Goal: Task Accomplishment & Management: Use online tool/utility

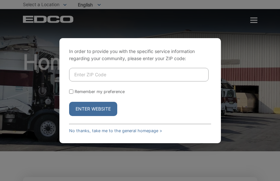
click at [99, 76] on input "Enter ZIP Code" at bounding box center [138, 75] width 139 height 14
type input "91935"
click at [103, 112] on button "Enter Website" at bounding box center [93, 109] width 48 height 14
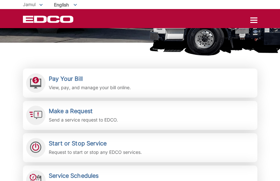
scroll to position [108, 0]
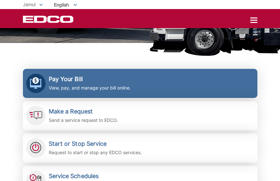
click at [75, 78] on h2 "Pay Your Bill" at bounding box center [90, 79] width 82 height 7
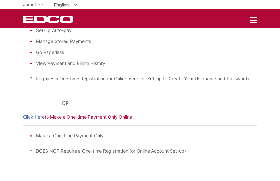
scroll to position [131, 0]
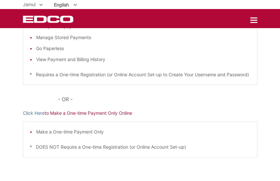
click at [104, 117] on p "Click Here to Make a One-time Payment Only Online" at bounding box center [140, 112] width 234 height 7
click at [31, 117] on link "Click Here" at bounding box center [34, 112] width 22 height 7
